Goal: Task Accomplishment & Management: Complete application form

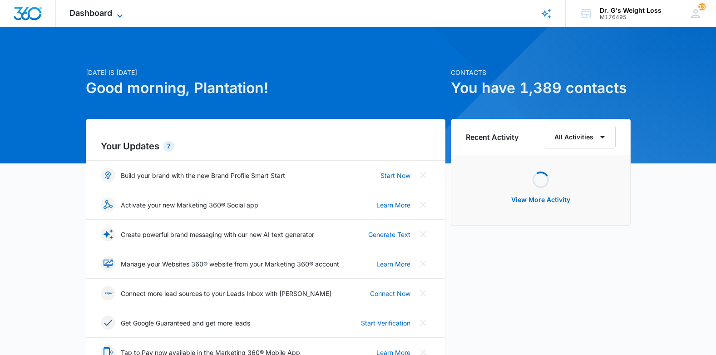
click at [112, 12] on span "Dashboard" at bounding box center [90, 13] width 43 height 10
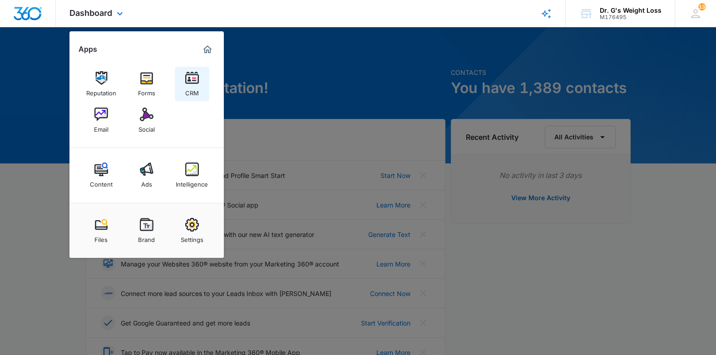
click at [195, 82] on img at bounding box center [192, 78] width 14 height 14
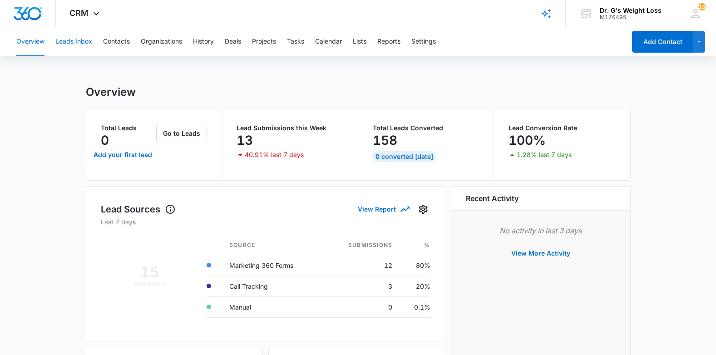
click at [82, 37] on button "Leads Inbox" at bounding box center [73, 41] width 37 height 29
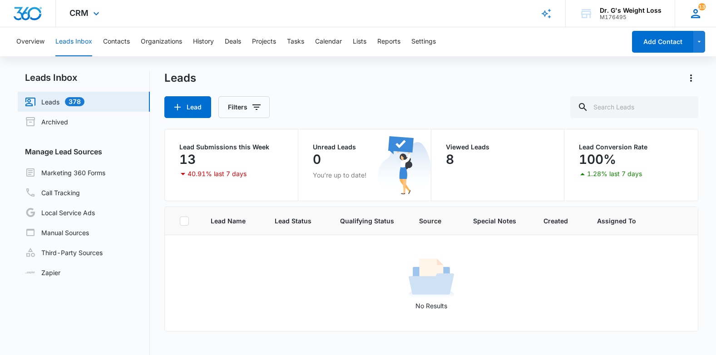
drag, startPoint x: 686, startPoint y: 18, endPoint x: 695, endPoint y: 15, distance: 9.8
click at [689, 17] on div "13 PF Plantation Florida plantation.florida@drgsweightloss.com My Profile 13 No…" at bounding box center [694, 13] width 41 height 27
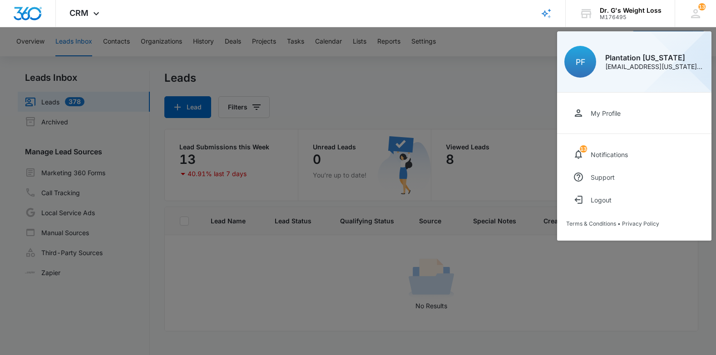
drag, startPoint x: 406, startPoint y: 73, endPoint x: 414, endPoint y: 72, distance: 8.7
click at [408, 72] on div at bounding box center [358, 177] width 716 height 355
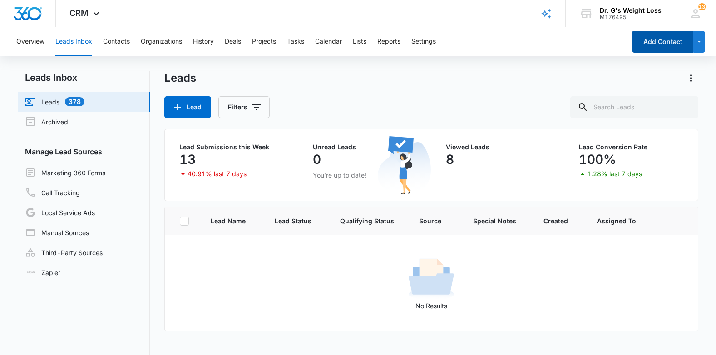
click at [682, 37] on button "Add Contact" at bounding box center [662, 42] width 61 height 22
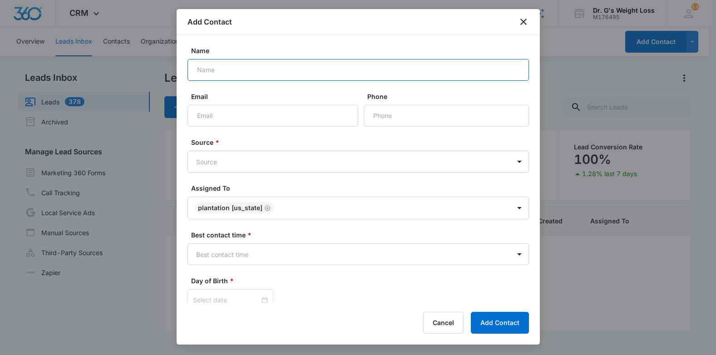
drag, startPoint x: 207, startPoint y: 67, endPoint x: 211, endPoint y: 72, distance: 6.5
click at [211, 72] on input "Name" at bounding box center [357, 70] width 341 height 22
type input "SOPHIE KING"
type input "[EMAIL_ADDRESS][DOMAIN_NAME]"
type input "[PHONE_NUMBER]"
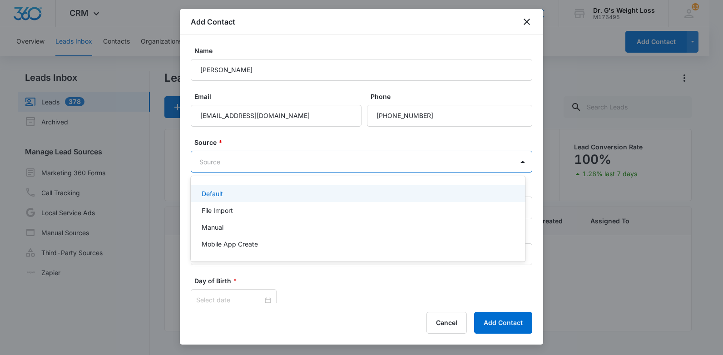
click at [261, 166] on body "CRM Apps Reputation Forms CRM Email Social Content Ads Intelligence Files Brand…" at bounding box center [361, 177] width 723 height 355
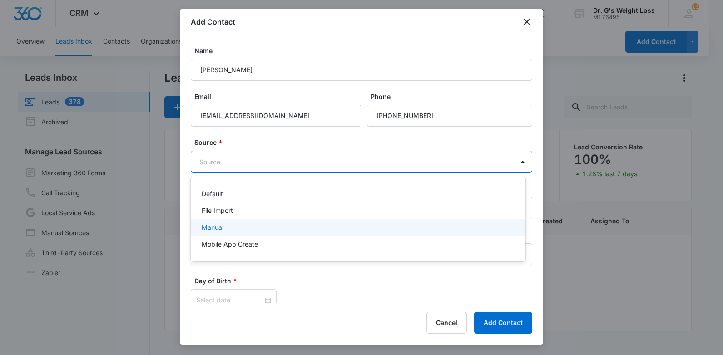
click at [236, 229] on div "Manual" at bounding box center [357, 227] width 311 height 10
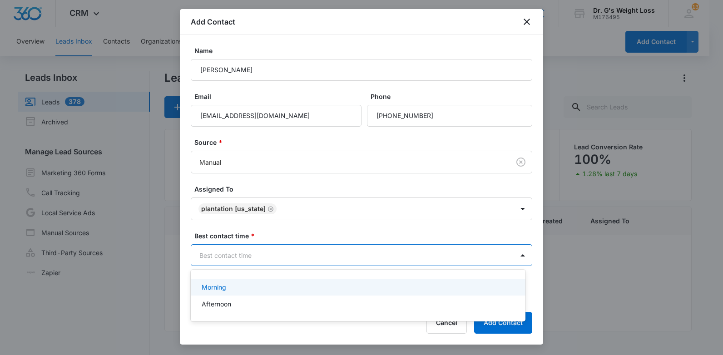
click at [253, 256] on body "CRM Apps Reputation Forms CRM Email Social Content Ads Intelligence Files Brand…" at bounding box center [361, 177] width 723 height 355
click at [237, 288] on div "Morning" at bounding box center [357, 287] width 311 height 10
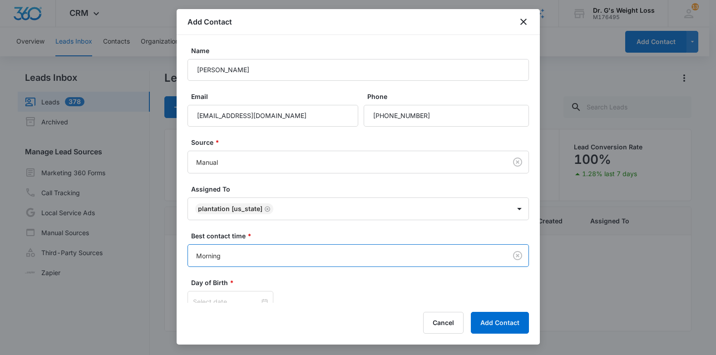
scroll to position [43, 0]
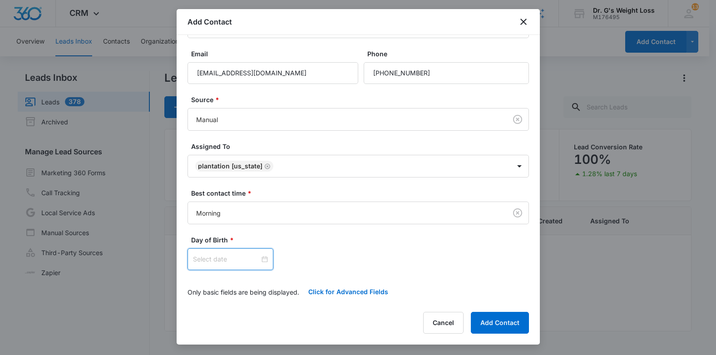
click at [231, 260] on input at bounding box center [226, 259] width 67 height 10
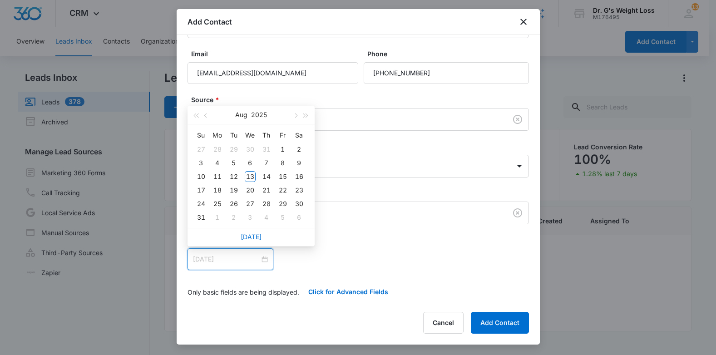
type input "Jul 30, 2025"
click at [256, 113] on button "2025" at bounding box center [259, 115] width 16 height 18
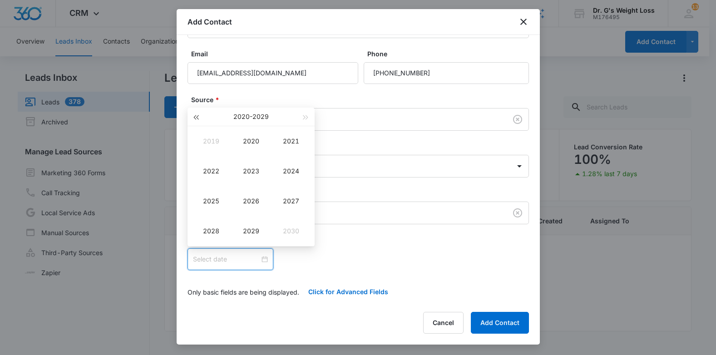
click at [198, 114] on button "button" at bounding box center [196, 117] width 10 height 18
click at [212, 172] on div "1982" at bounding box center [210, 171] width 27 height 11
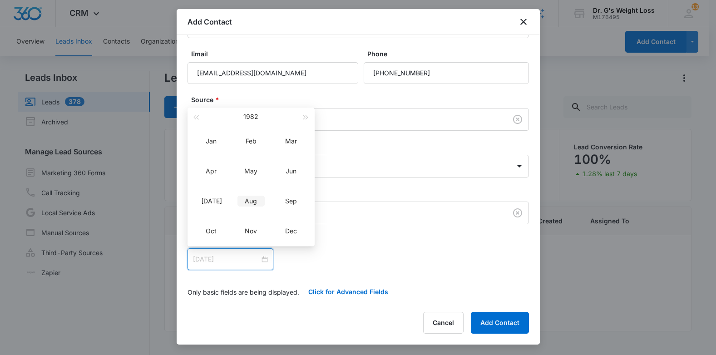
click at [249, 204] on div "Aug" at bounding box center [250, 201] width 27 height 11
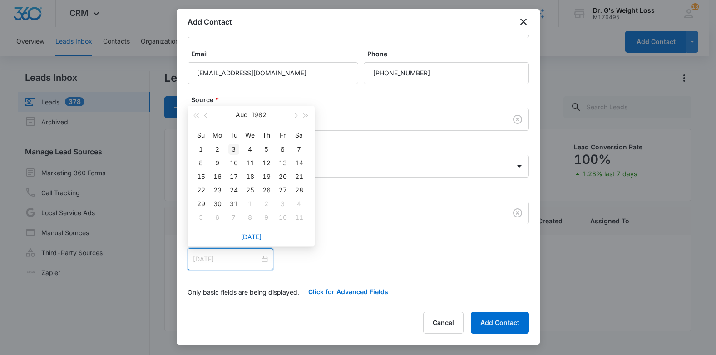
type input "Aug 3, 1982"
type input "Aug 1, 1982"
click at [202, 151] on div "1" at bounding box center [201, 149] width 11 height 11
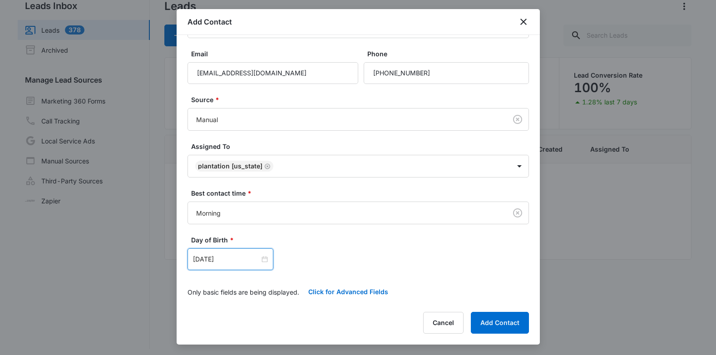
scroll to position [77, 0]
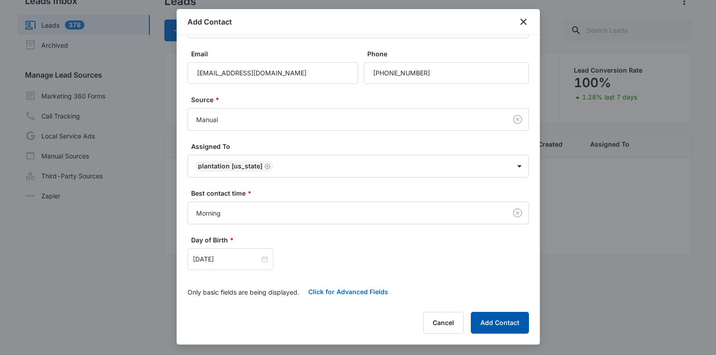
click at [510, 330] on button "Add Contact" at bounding box center [500, 323] width 58 height 22
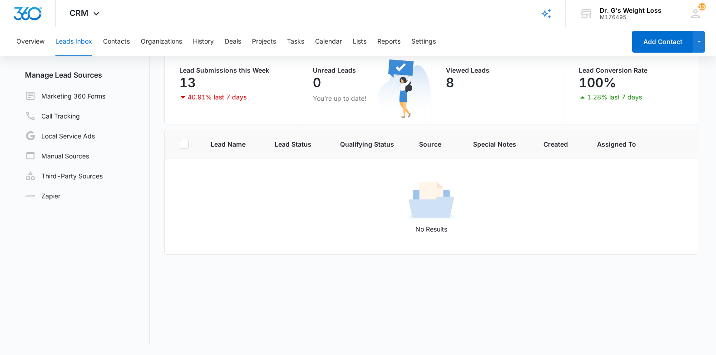
click at [76, 39] on button "Leads Inbox" at bounding box center [73, 41] width 37 height 29
